Goal: Find specific page/section: Find specific page/section

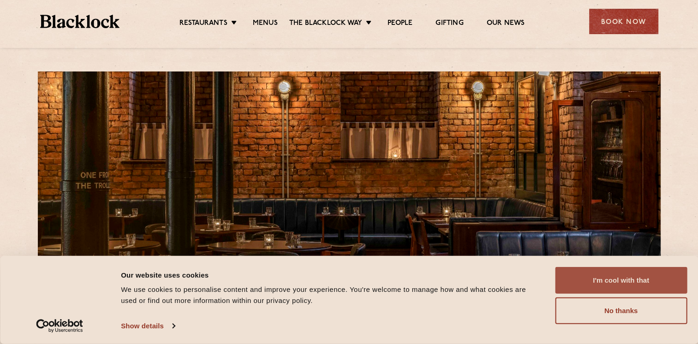
click at [628, 281] on button "I'm cool with that" at bounding box center [621, 280] width 132 height 27
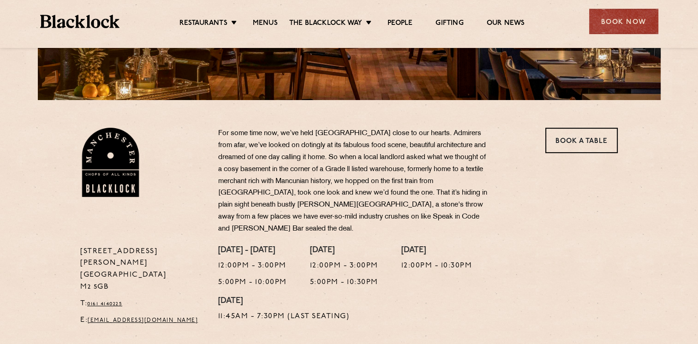
scroll to position [233, 0]
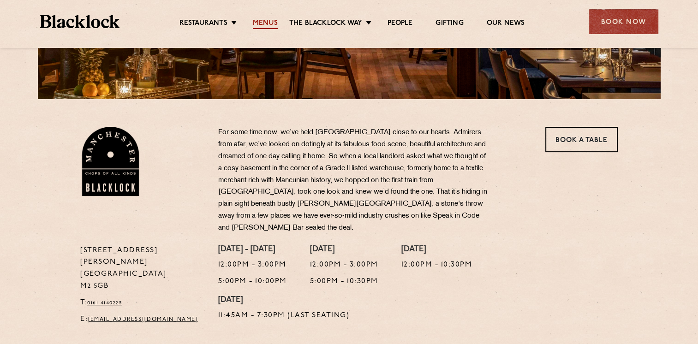
click at [273, 24] on link "Menus" at bounding box center [265, 24] width 25 height 10
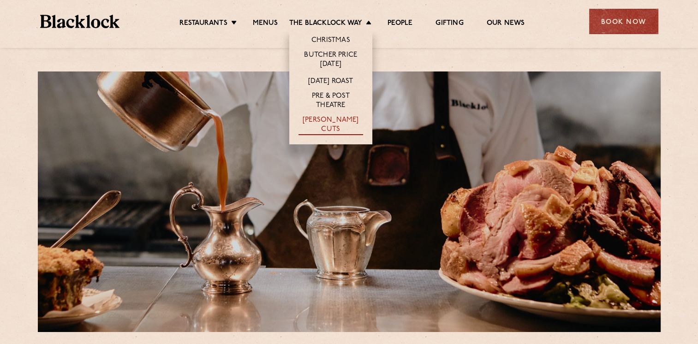
click at [329, 120] on link "[PERSON_NAME] Cuts" at bounding box center [331, 125] width 65 height 19
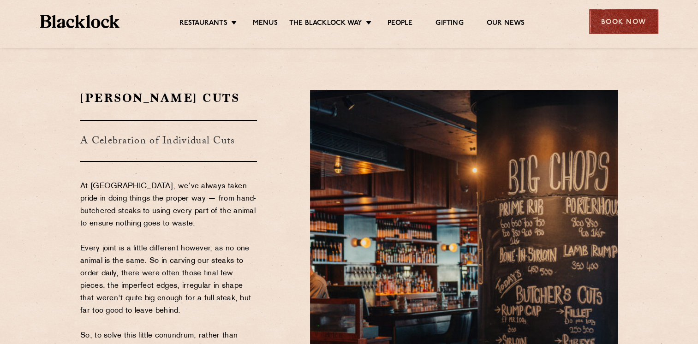
click at [612, 19] on div "Book Now" at bounding box center [623, 21] width 69 height 25
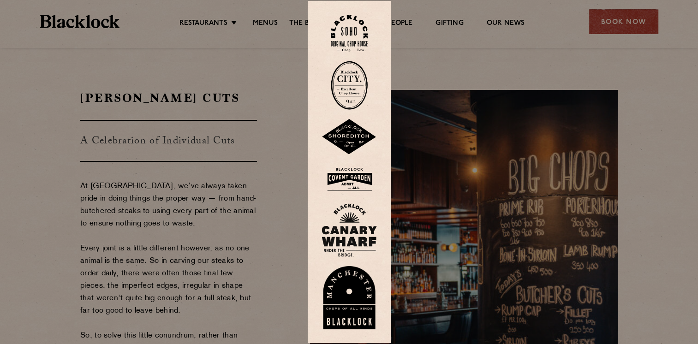
click at [362, 299] on img at bounding box center [349, 298] width 55 height 64
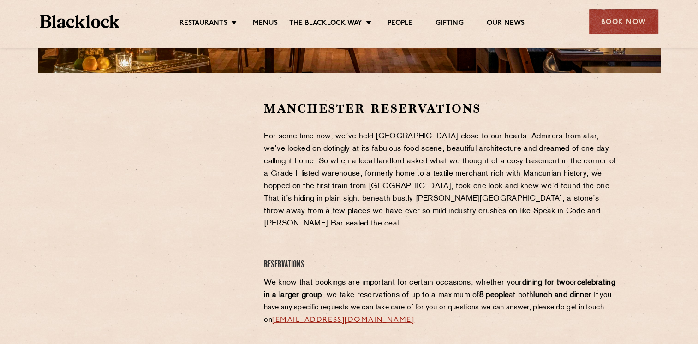
scroll to position [260, 0]
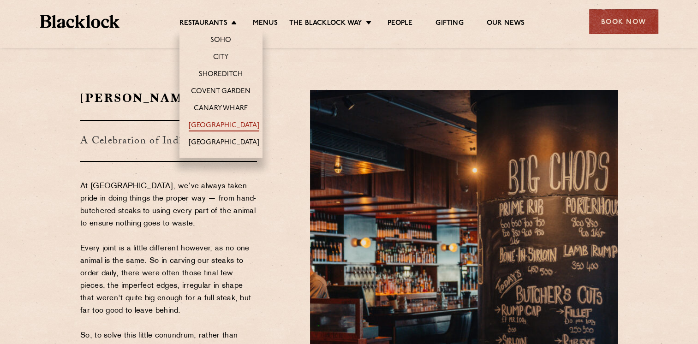
click at [214, 126] on link "[GEOGRAPHIC_DATA]" at bounding box center [224, 126] width 71 height 10
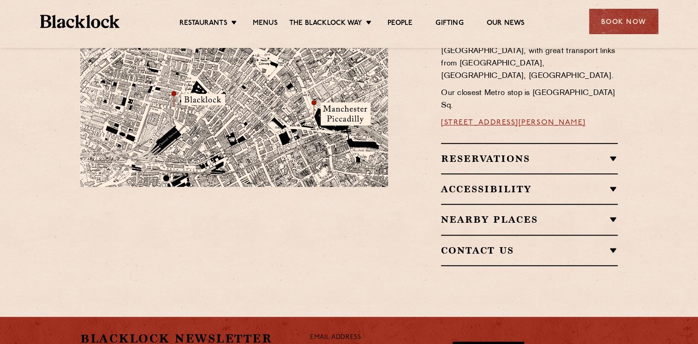
scroll to position [609, 0]
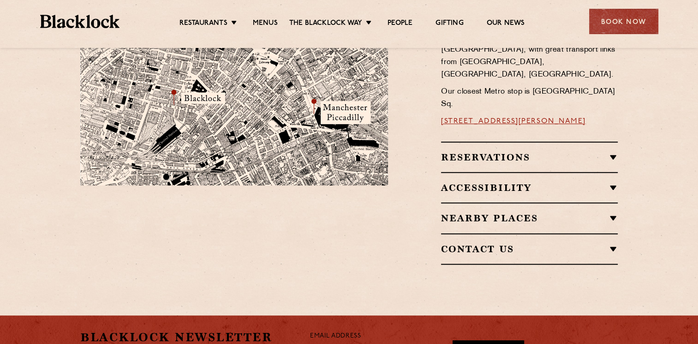
click at [612, 213] on h2 "Nearby Places" at bounding box center [529, 218] width 177 height 11
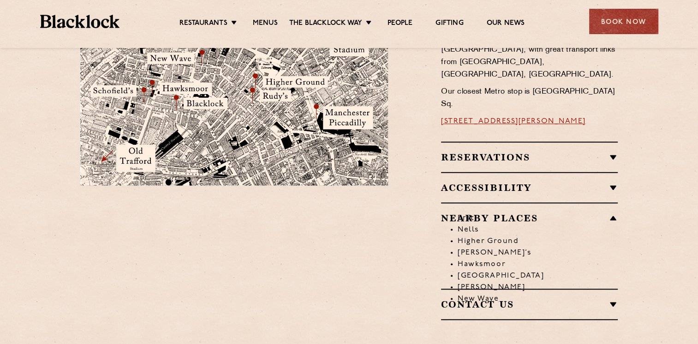
click at [615, 213] on li "Erst" at bounding box center [538, 219] width 160 height 12
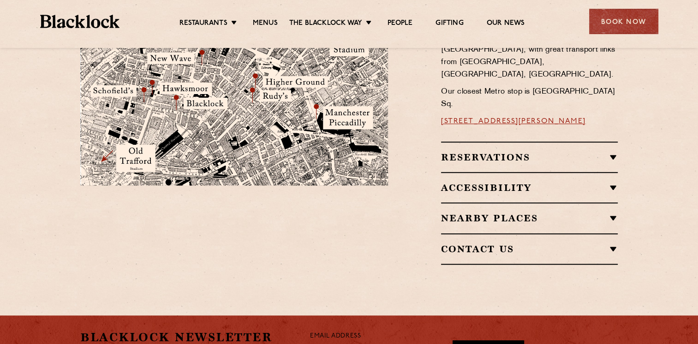
click at [609, 182] on h2 "Accessibility" at bounding box center [529, 187] width 177 height 11
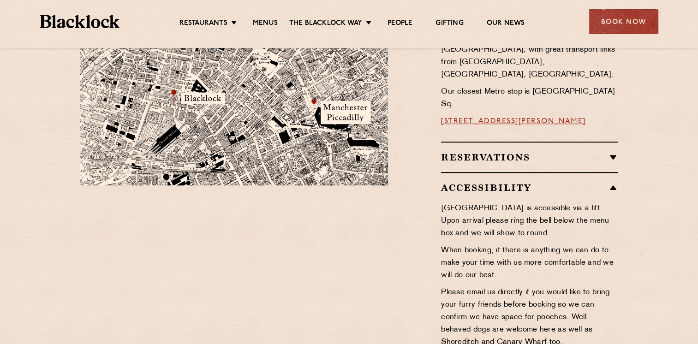
click at [609, 182] on h2 "Accessibility" at bounding box center [529, 187] width 177 height 11
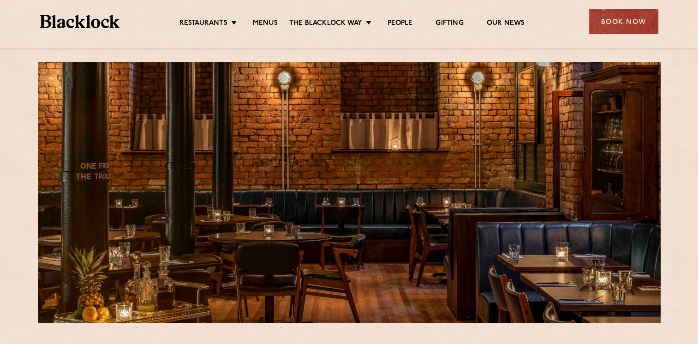
scroll to position [0, 0]
